Goal: Task Accomplishment & Management: Use online tool/utility

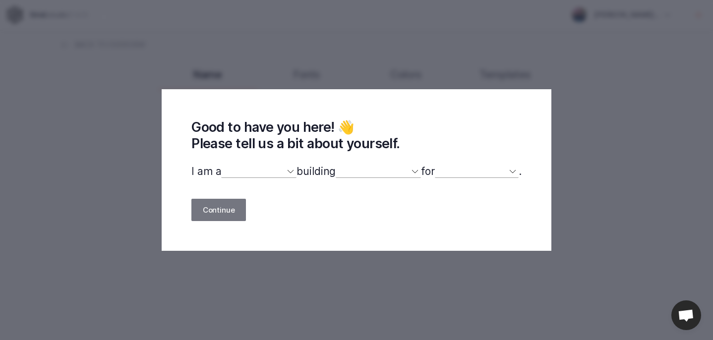
select select
click at [286, 172] on select "designer developer marketer entrepreneur maker person" at bounding box center [258, 171] width 75 height 13
select select "developer"
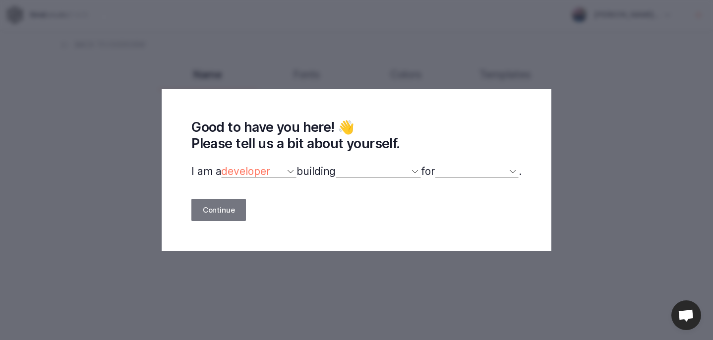
click at [221, 165] on select "designer developer marketer entrepreneur maker person" at bounding box center [258, 171] width 75 height 13
select select
click at [394, 173] on select "a website(s) a portfolio a webshop(s) experiments something else" at bounding box center [378, 171] width 85 height 13
select select "website"
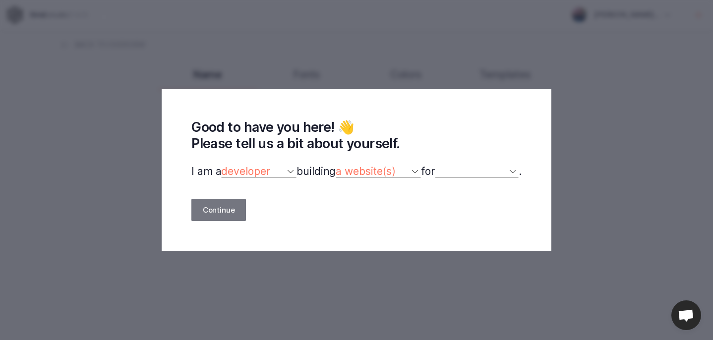
click at [336, 165] on select "a website(s) a portfolio a webshop(s) experiments something else" at bounding box center [378, 171] width 85 height 13
click at [496, 173] on select "myself our company a client a friend clients my dog (other)" at bounding box center [477, 171] width 84 height 13
select select "company"
click at [441, 165] on select "myself our company a client a friend clients my dog (other)" at bounding box center [477, 171] width 84 height 13
click at [233, 210] on button "Continue" at bounding box center [219, 210] width 55 height 22
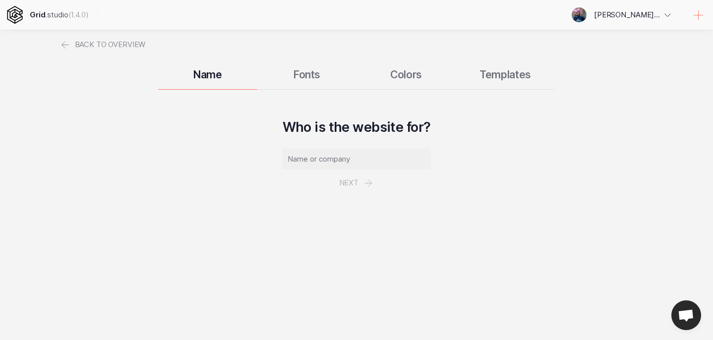
click at [309, 162] on input "text" at bounding box center [356, 159] width 149 height 21
click at [307, 154] on input "text" at bounding box center [356, 159] width 149 height 21
paste input "Royal Bismi Transport LLC"
type input "Royal Bismi Transport LLC"
click at [355, 184] on button "Next" at bounding box center [357, 183] width 58 height 27
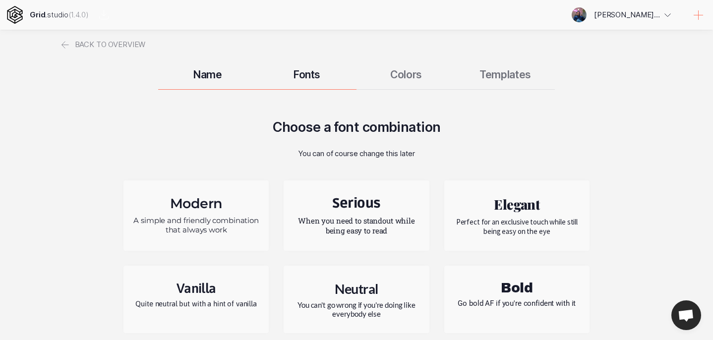
click at [200, 218] on p "A simple and friendly combination that always work" at bounding box center [196, 225] width 130 height 19
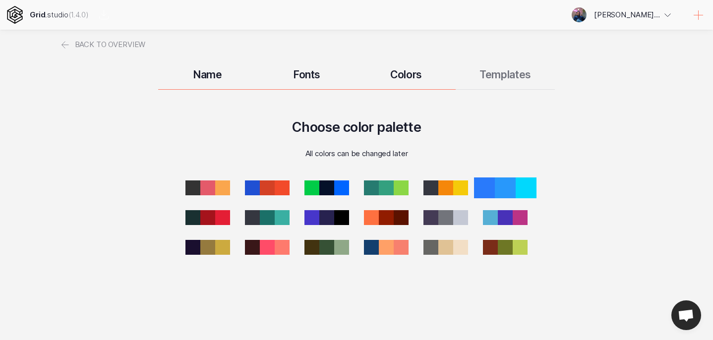
click at [502, 191] on div at bounding box center [505, 188] width 21 height 21
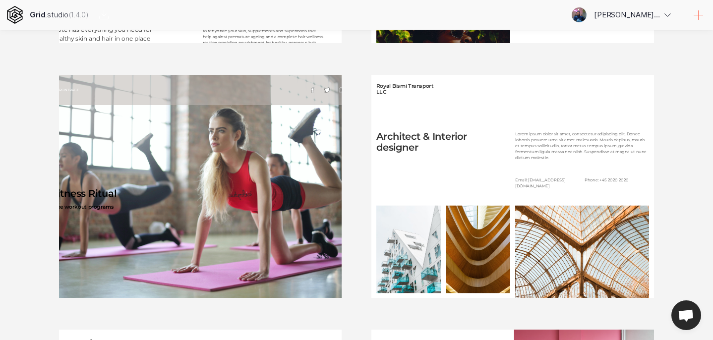
scroll to position [625, 0]
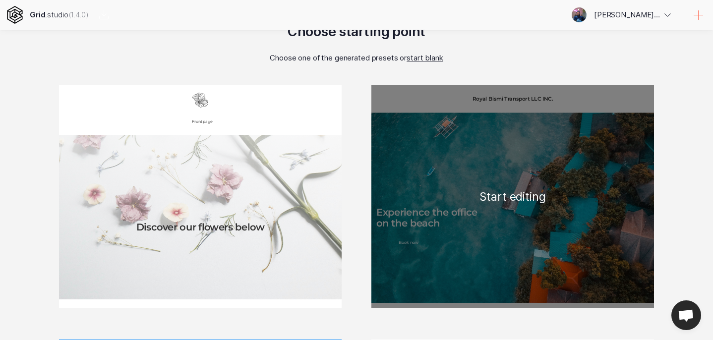
click at [465, 188] on div "Royal Bismi Transport LLC INC. Experience the office on the beach Book now Boat…" at bounding box center [513, 196] width 283 height 223
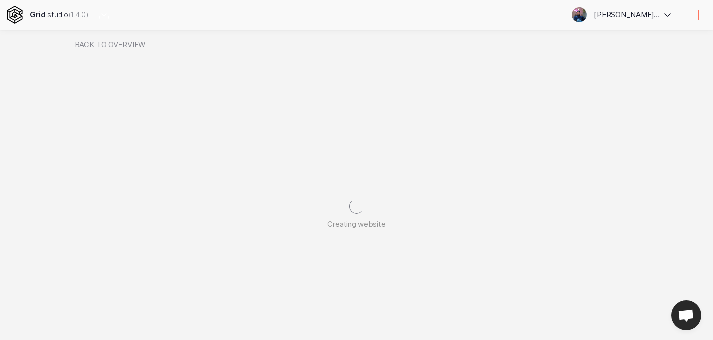
scroll to position [0, 0]
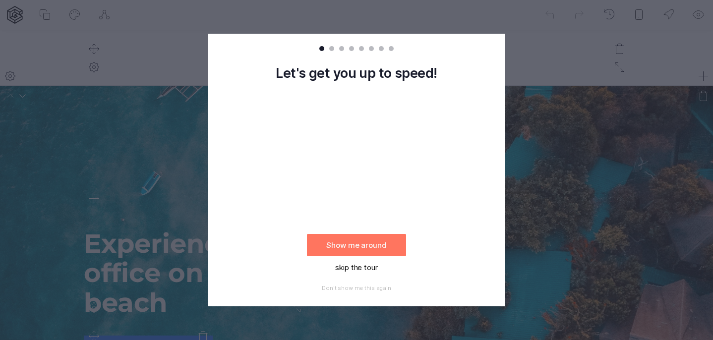
click at [366, 265] on button "skip the tour" at bounding box center [356, 267] width 99 height 22
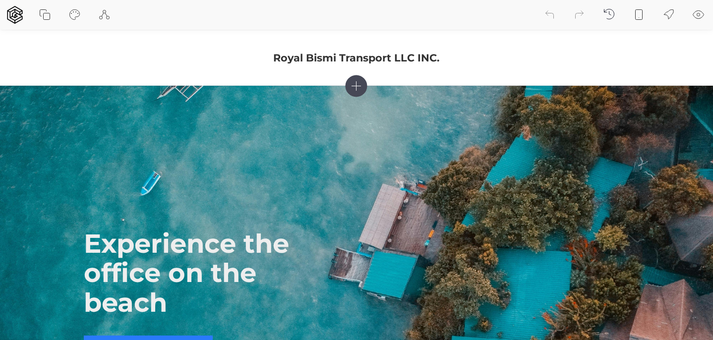
click at [358, 86] on icon at bounding box center [357, 86] width 22 height 22
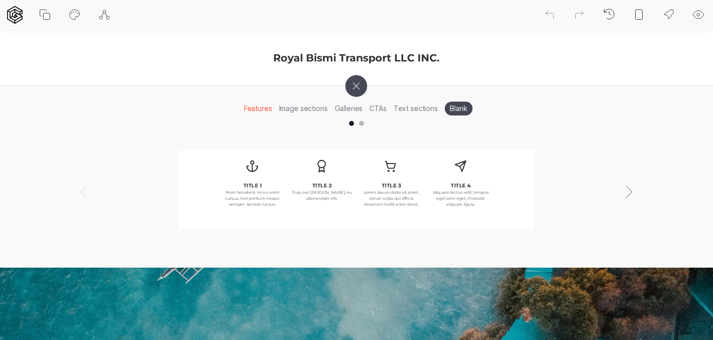
click at [47, 11] on icon at bounding box center [45, 15] width 12 height 12
